Goal: Find contact information: Find contact information

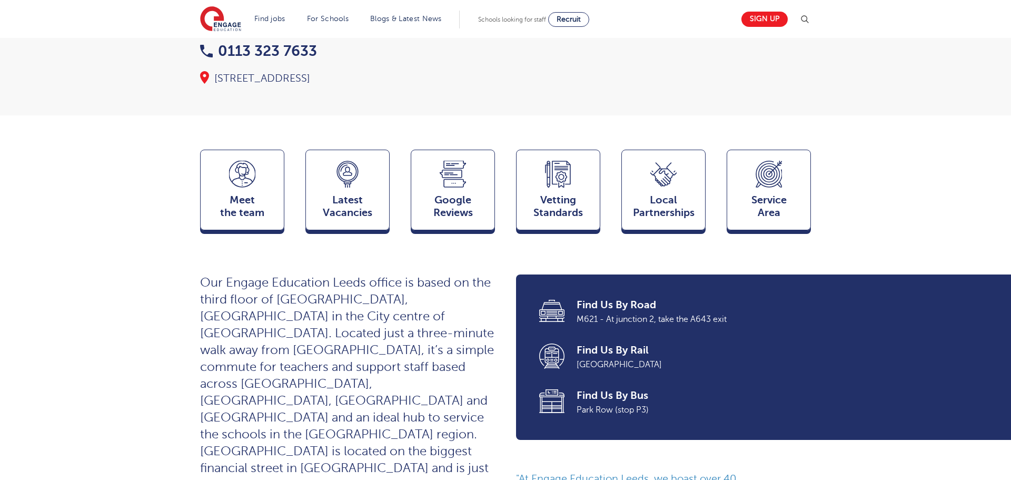
scroll to position [77, 0]
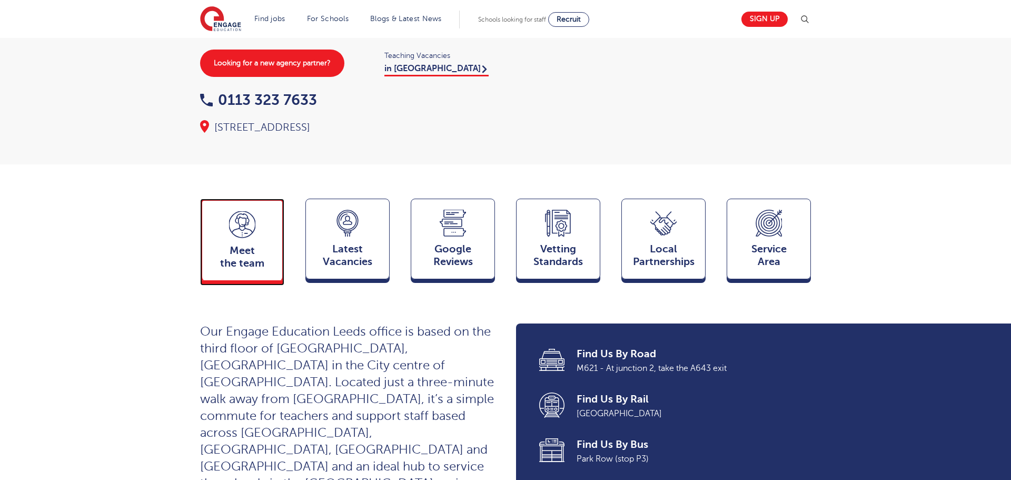
click at [254, 244] on span "Meet the team" at bounding box center [241, 256] width 69 height 25
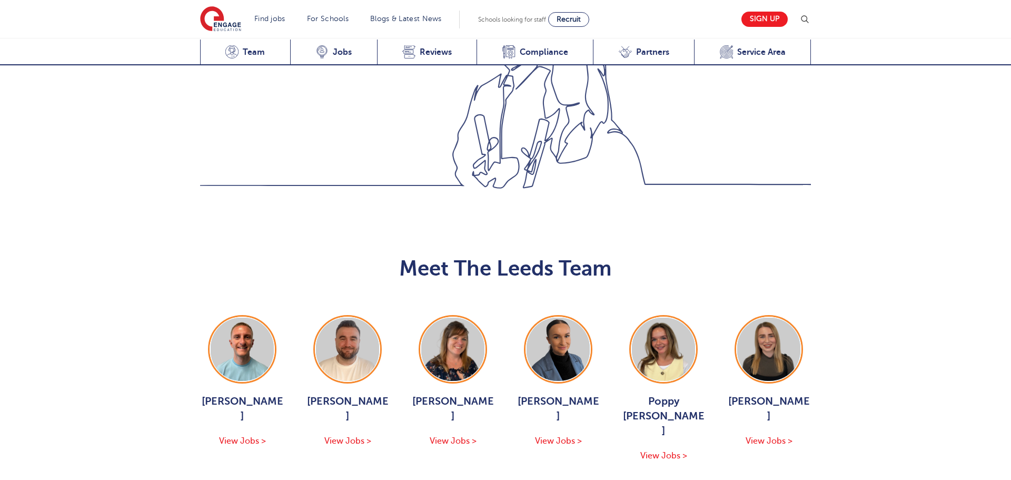
scroll to position [1150, 0]
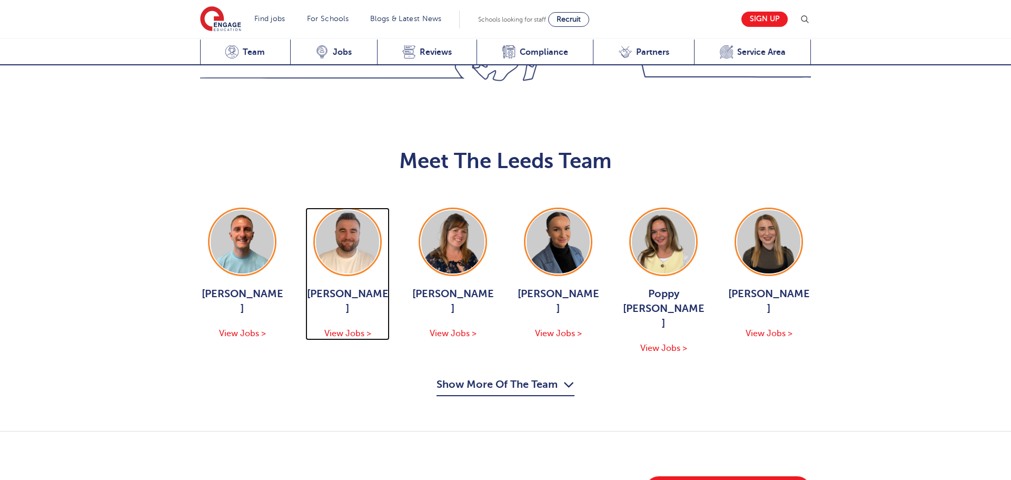
click at [320, 210] on img at bounding box center [347, 241] width 63 height 63
